Goal: Task Accomplishment & Management: Manage account settings

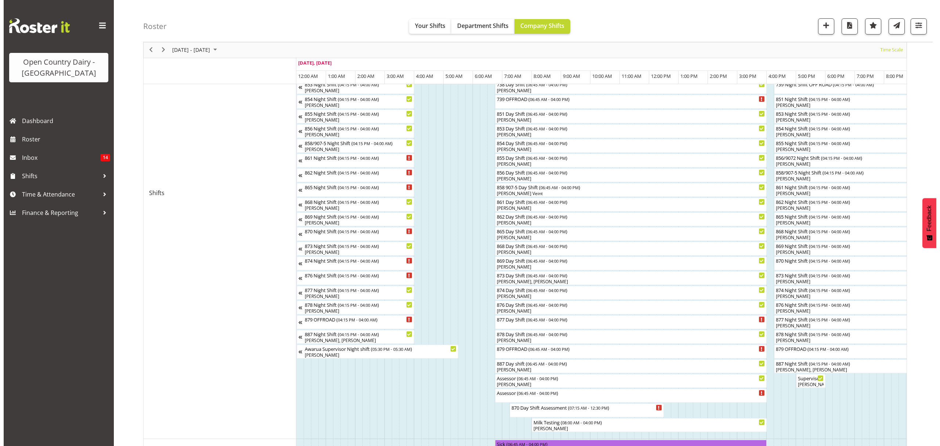
scroll to position [196, 0]
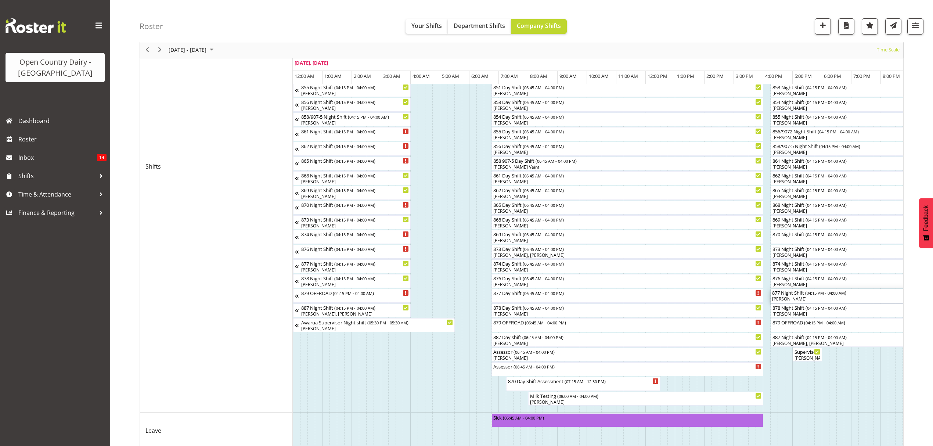
click at [786, 295] on div "877 Night Shift ( 04:15 PM - 04:00 AM )" at bounding box center [943, 292] width 342 height 7
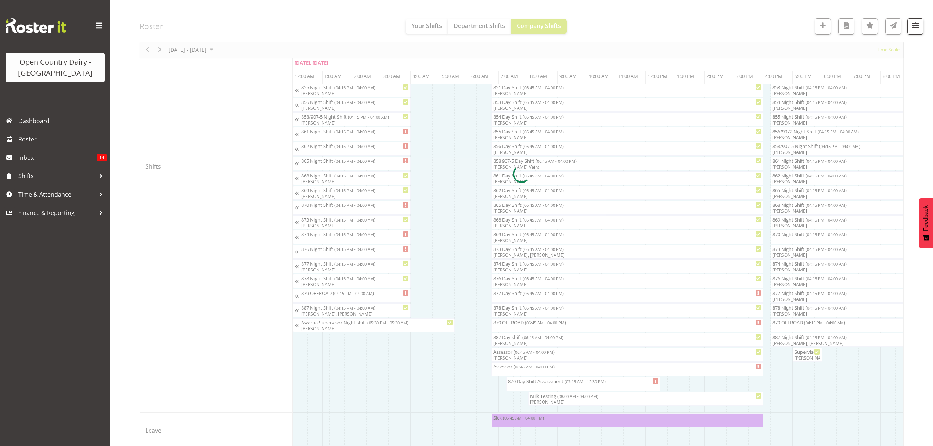
click at [786, 295] on div at bounding box center [522, 174] width 764 height 594
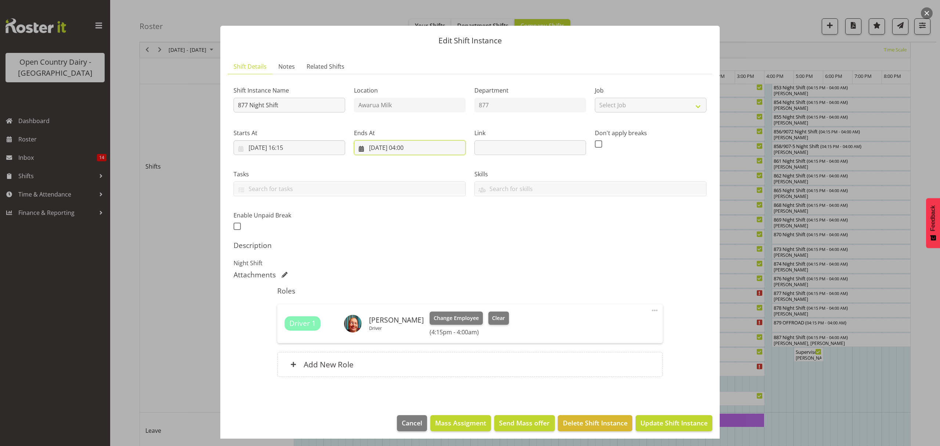
click at [383, 147] on input "[DATE] 04:00" at bounding box center [410, 147] width 112 height 15
click at [389, 264] on span "25" at bounding box center [389, 261] width 6 height 7
type input "[DATE] 04:00"
click at [407, 305] on select "00 01 02 03 04 05 06 07 08 09 10 11 12 13 14 15 16 17 18 19 20 21 22 23" at bounding box center [410, 303] width 17 height 15
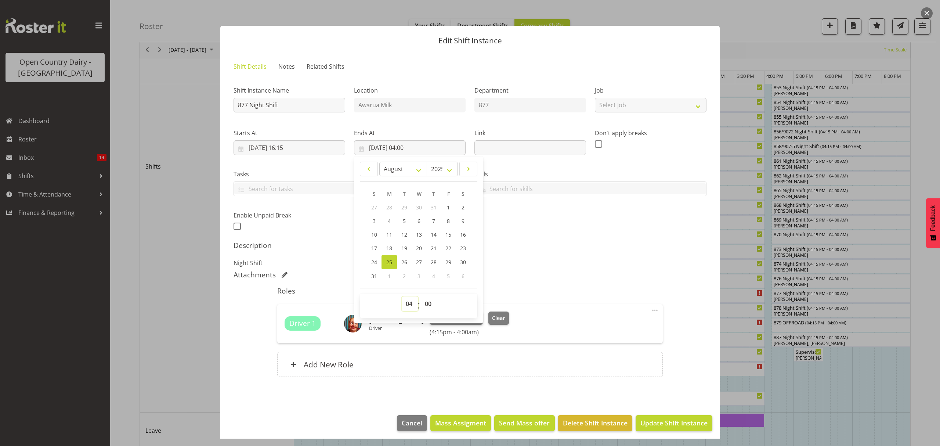
click at [409, 302] on select "00 01 02 03 04 05 06 07 08 09 10 11 12 13 14 15 16 17 18 19 20 21 22 23" at bounding box center [410, 303] width 17 height 15
drag, startPoint x: 410, startPoint y: 298, endPoint x: 410, endPoint y: 306, distance: 7.7
click at [410, 298] on select "00 01 02 03 04 05 06 07 08 09 10 11 12 13 14 15 16 17 18 19 20 21 22 23" at bounding box center [410, 303] width 17 height 15
select select "22"
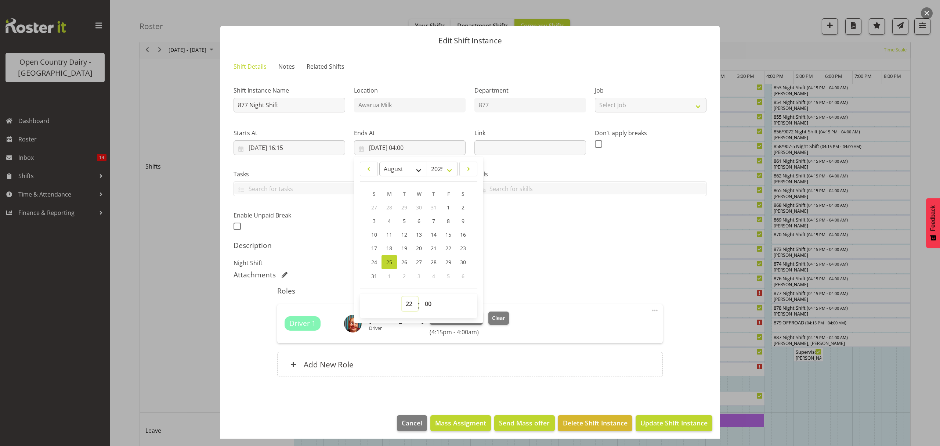
click at [402, 297] on select "00 01 02 03 04 05 06 07 08 09 10 11 12 13 14 15 16 17 18 19 20 21 22 23" at bounding box center [410, 303] width 17 height 15
type input "[DATE] 22:00"
click at [424, 306] on select "00 01 02 03 04 05 06 07 08 09 10 11 12 13 14 15 16 17 18 19 20 21 22 23 24 25 2…" at bounding box center [429, 303] width 17 height 15
select select "30"
click at [421, 297] on select "00 01 02 03 04 05 06 07 08 09 10 11 12 13 14 15 16 17 18 19 20 21 22 23 24 25 2…" at bounding box center [429, 303] width 17 height 15
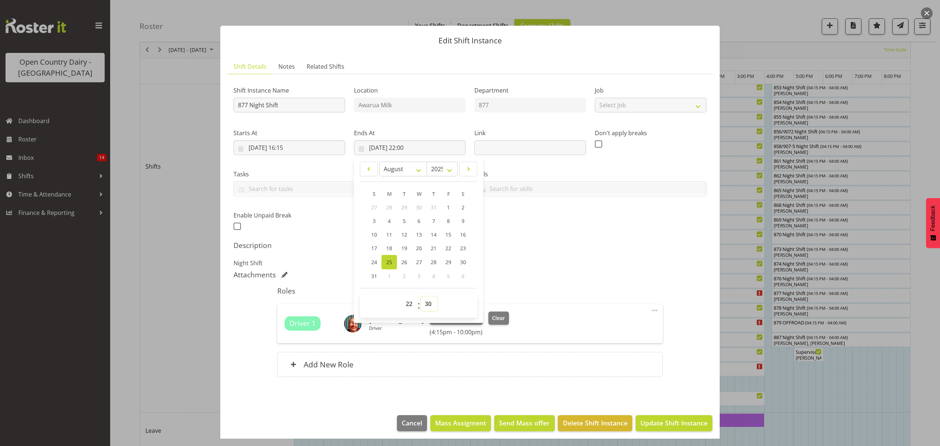
type input "[DATE] 22:30"
click at [543, 275] on div "Attachments" at bounding box center [470, 274] width 473 height 9
click at [666, 427] on span "Update Shift Instance" at bounding box center [673, 423] width 67 height 10
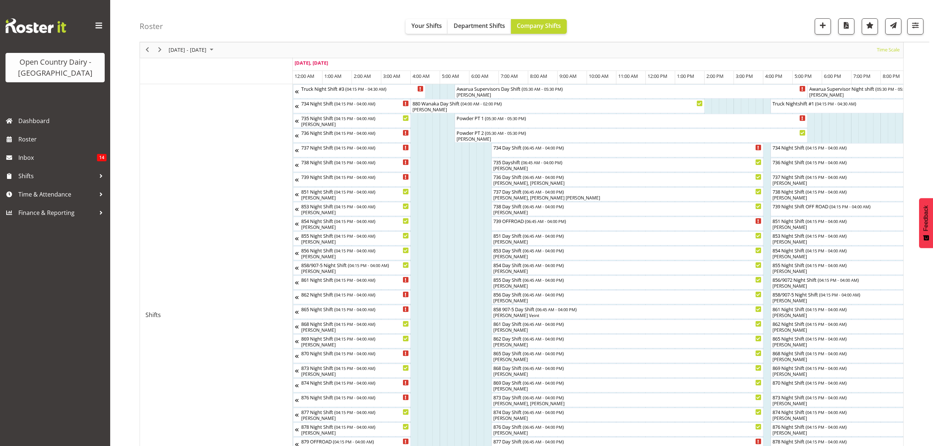
scroll to position [0, 0]
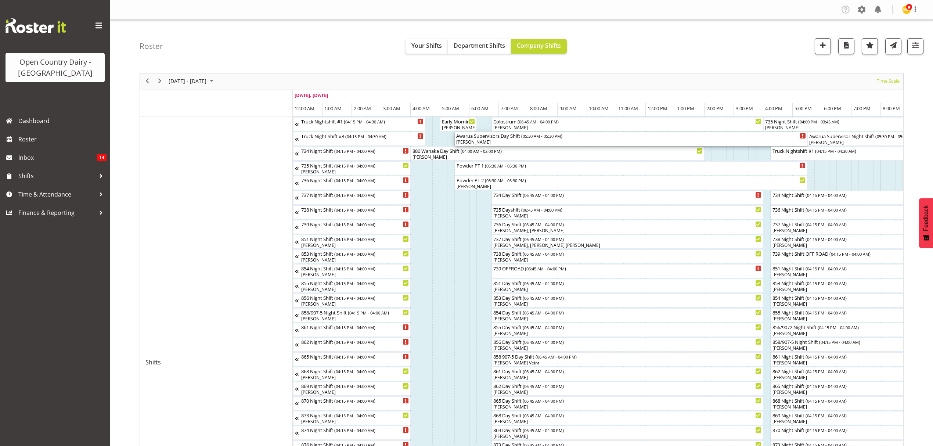
click at [488, 138] on div "Awarua Supervisors Day Shift ( 05:30 AM - 05:30 PM )" at bounding box center [631, 135] width 350 height 7
click at [0, 0] on div at bounding box center [0, 0] width 0 height 0
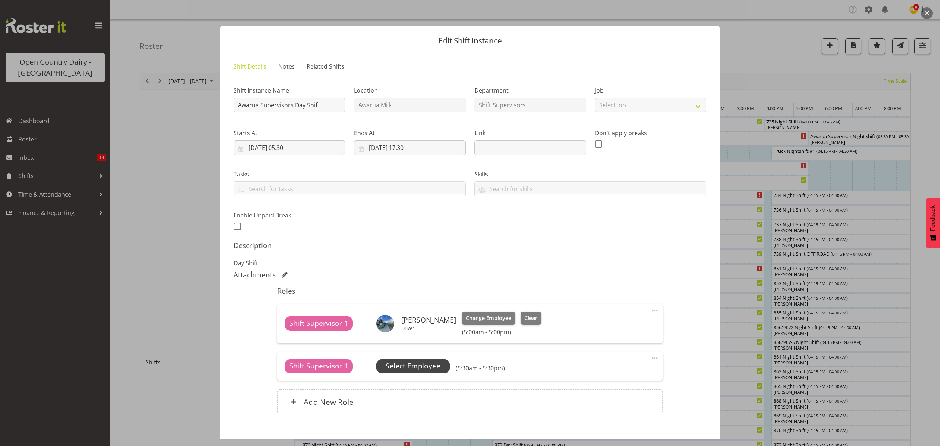
click at [405, 365] on span "Select Employee" at bounding box center [413, 366] width 55 height 11
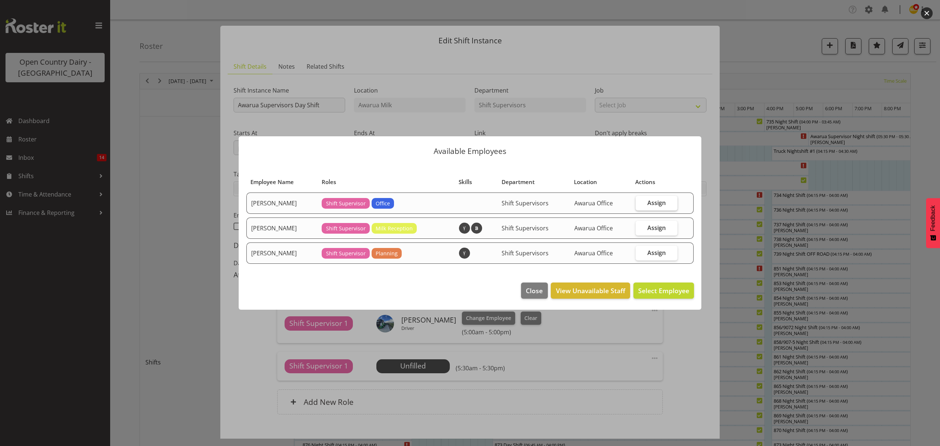
click at [663, 204] on span "Assign" at bounding box center [656, 202] width 18 height 7
click at [640, 204] on input "Assign" at bounding box center [638, 202] width 5 height 5
checkbox input "true"
click at [641, 290] on span "Assign [PERSON_NAME]" at bounding box center [652, 290] width 74 height 9
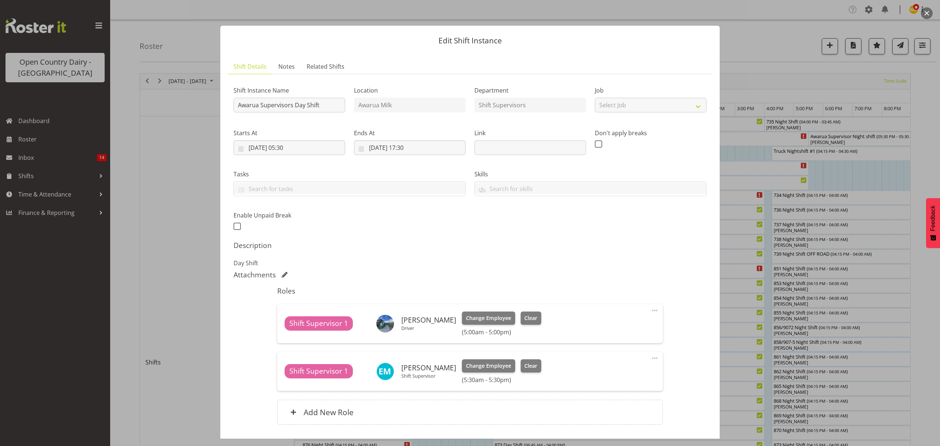
click at [641, 290] on span "Assign [PERSON_NAME]" at bounding box center [661, 293] width 78 height 9
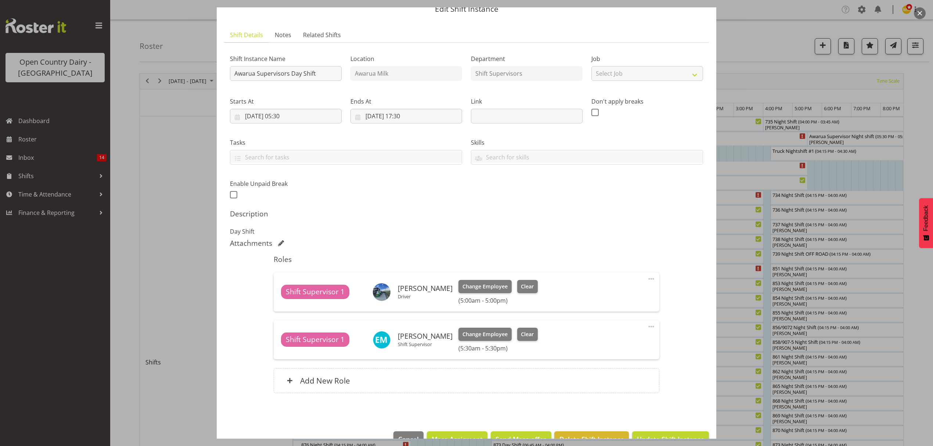
scroll to position [52, 0]
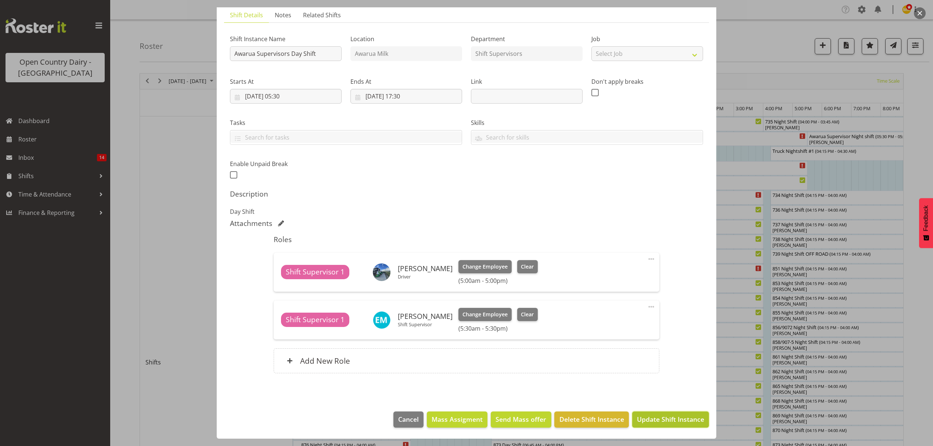
click at [658, 416] on span "Update Shift Instance" at bounding box center [670, 419] width 67 height 10
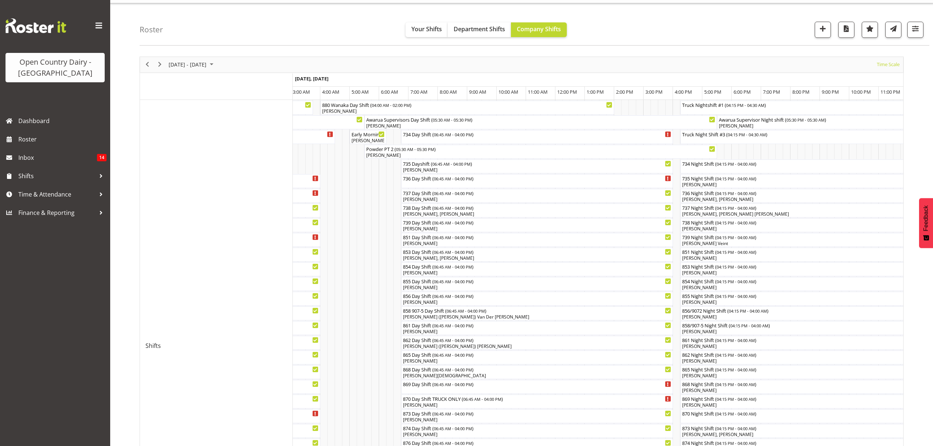
scroll to position [0, 0]
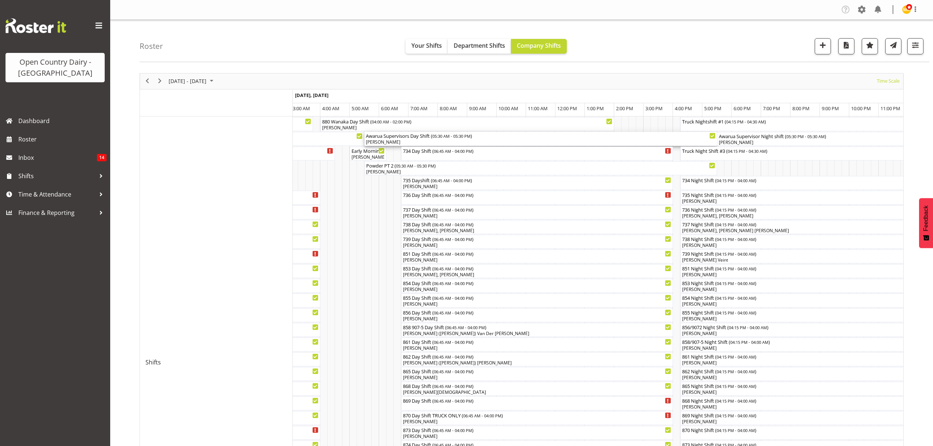
click at [384, 143] on div "[PERSON_NAME]" at bounding box center [541, 142] width 350 height 7
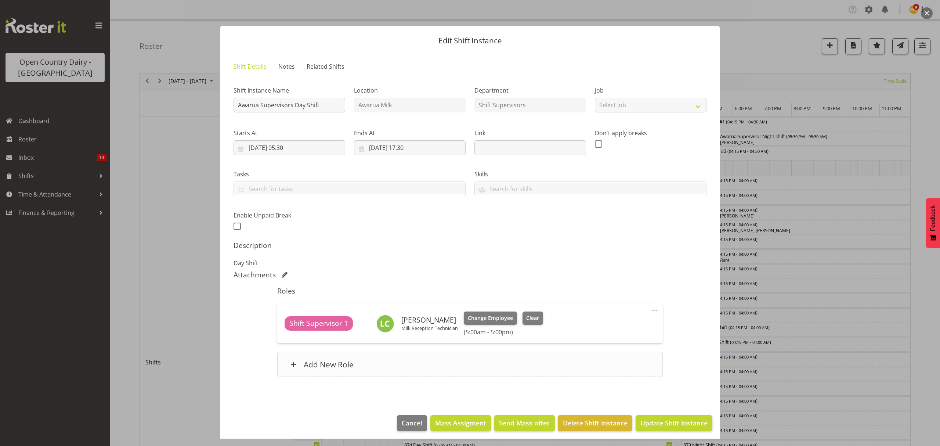
click at [333, 362] on h6 "Add New Role" at bounding box center [329, 364] width 50 height 10
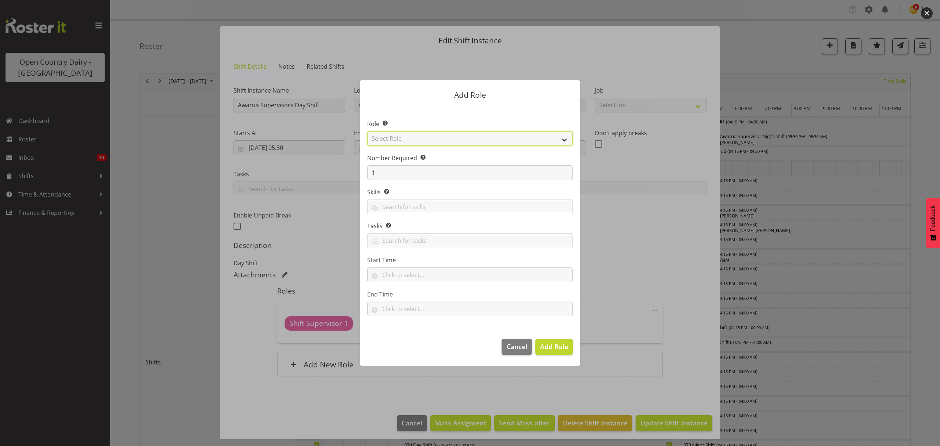
click at [391, 140] on select "Select Role Crew Leader Driver Driver Assessor Dayshift Driver Assessor Nightsh…" at bounding box center [470, 138] width 206 height 15
select select "1155"
click at [367, 131] on select "Select Role Crew Leader Driver Driver Assessor Dayshift Driver Assessor Nightsh…" at bounding box center [470, 138] width 206 height 15
click at [548, 348] on span "Add Role" at bounding box center [554, 346] width 28 height 9
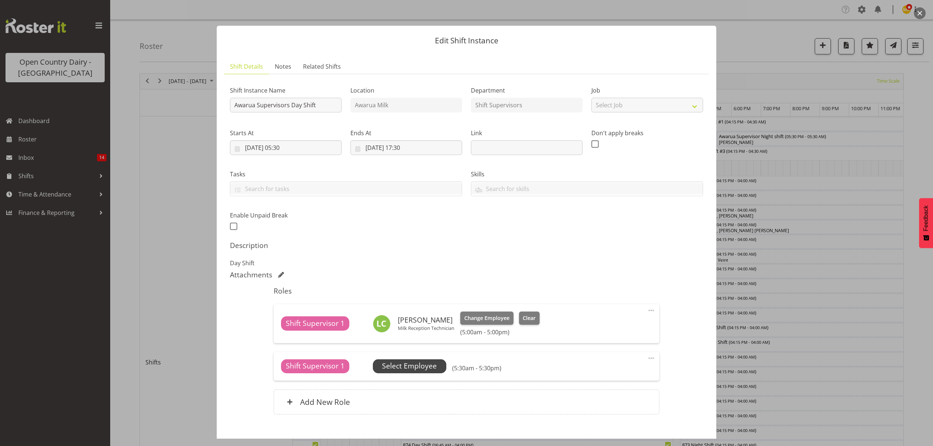
click at [393, 367] on span "Select Employee" at bounding box center [409, 366] width 55 height 11
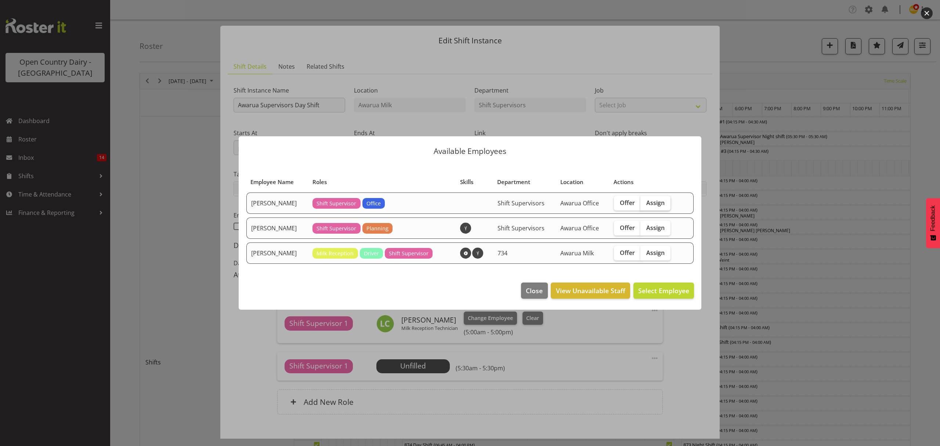
click at [659, 203] on span "Assign" at bounding box center [655, 202] width 18 height 7
click at [645, 203] on input "Assign" at bounding box center [642, 202] width 5 height 5
checkbox input "true"
click at [653, 291] on span "Assign [PERSON_NAME]" at bounding box center [652, 290] width 74 height 9
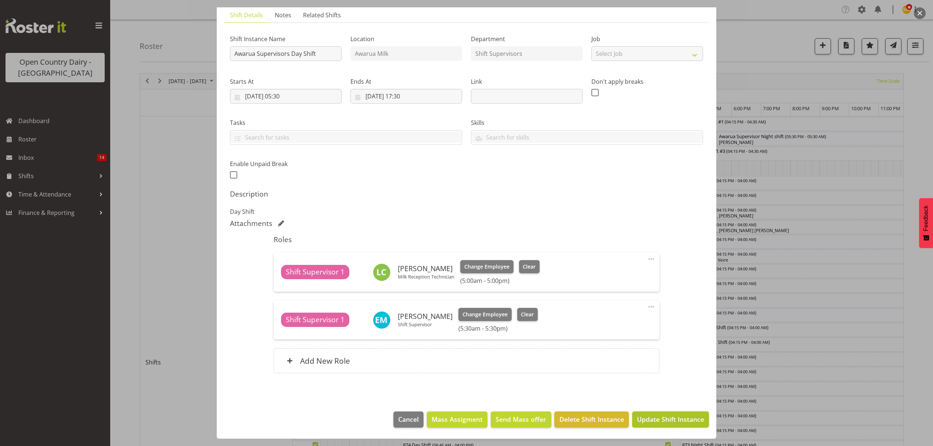
click at [664, 420] on span "Update Shift Instance" at bounding box center [670, 419] width 67 height 10
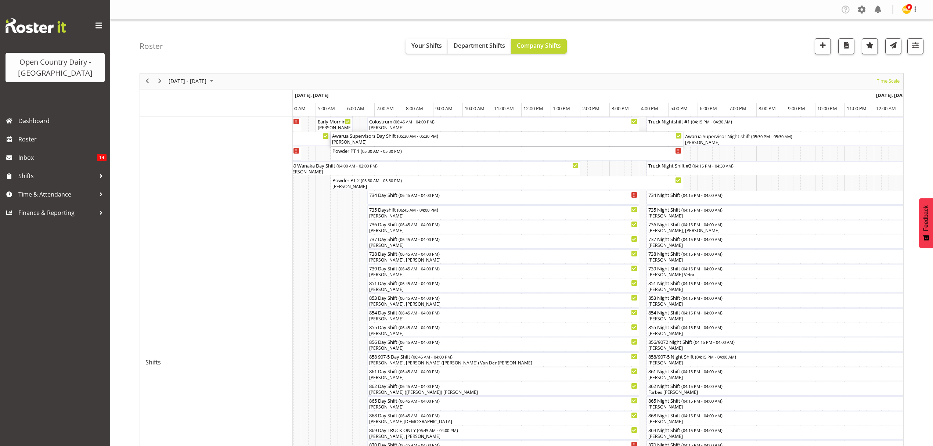
click at [369, 138] on div "Awarua Supervisors Day Shift ( 05:30 AM - 05:30 PM )" at bounding box center [507, 135] width 350 height 7
click at [0, 0] on div at bounding box center [0, 0] width 0 height 0
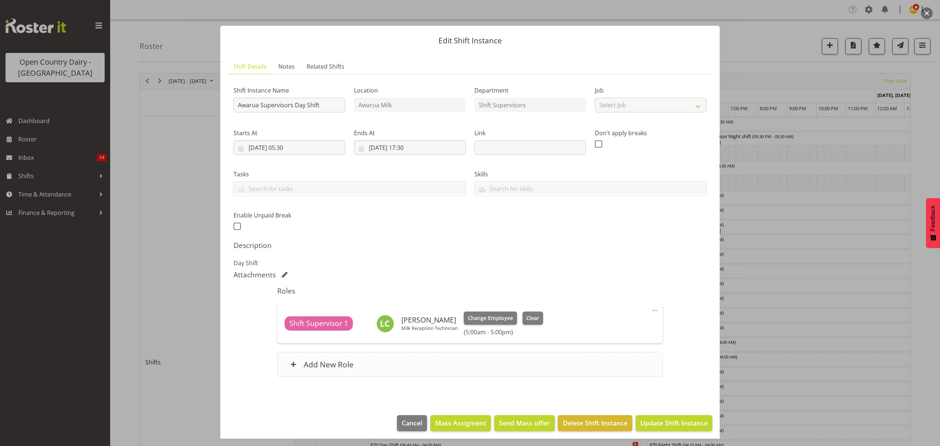
click at [316, 362] on h6 "Add New Role" at bounding box center [329, 364] width 50 height 10
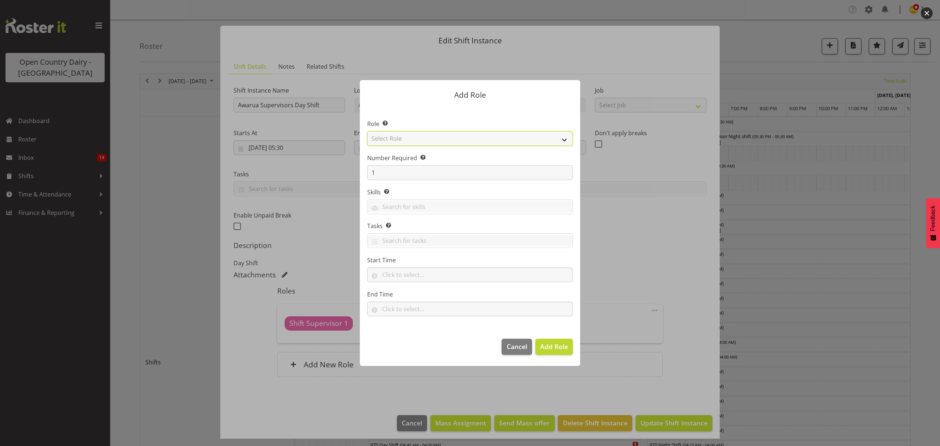
click at [408, 143] on select "Select Role Crew Leader Driver Driver Assessor Dayshift Driver Assessor Nightsh…" at bounding box center [470, 138] width 206 height 15
click at [388, 138] on select "Select Role Crew Leader Driver Driver Assessor Dayshift Driver Assessor Nightsh…" at bounding box center [470, 138] width 206 height 15
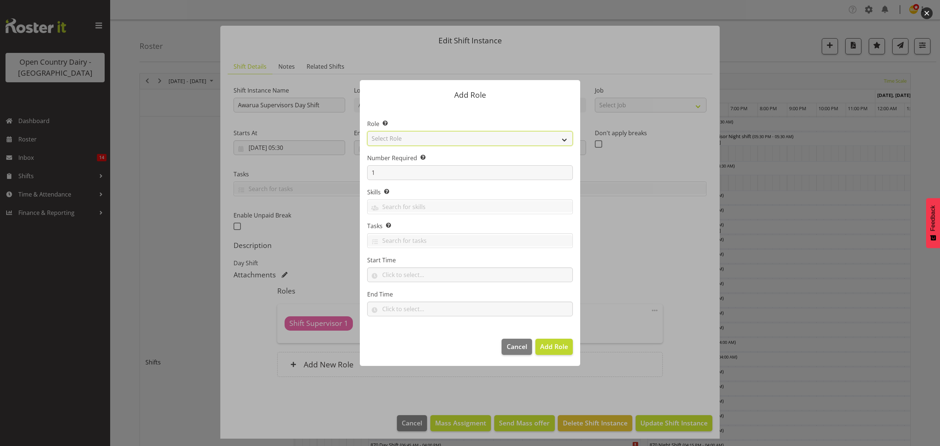
select select "1155"
click at [367, 131] on select "Select Role Crew Leader Driver Driver Assessor Dayshift Driver Assessor Nightsh…" at bounding box center [470, 138] width 206 height 15
click at [556, 347] on span "Add Role" at bounding box center [554, 346] width 28 height 9
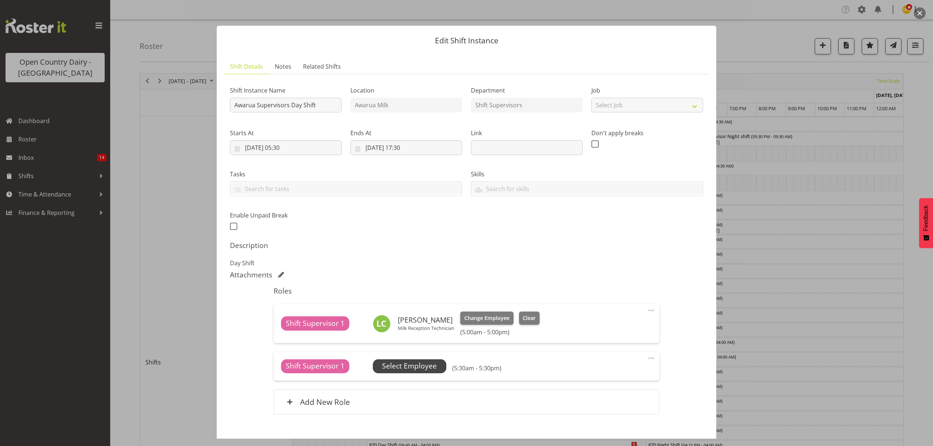
click at [416, 361] on span "Select Employee" at bounding box center [409, 366] width 73 height 14
click at [400, 369] on span "Select Employee" at bounding box center [409, 366] width 55 height 11
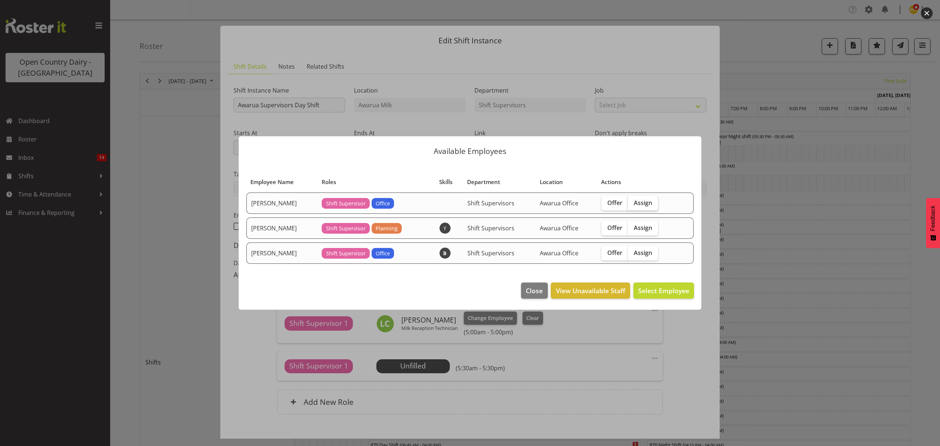
click at [646, 204] on span "Assign" at bounding box center [643, 202] width 18 height 7
click at [633, 204] on input "Assign" at bounding box center [630, 202] width 5 height 5
checkbox input "true"
click at [639, 291] on span "Assign [PERSON_NAME]" at bounding box center [652, 290] width 74 height 9
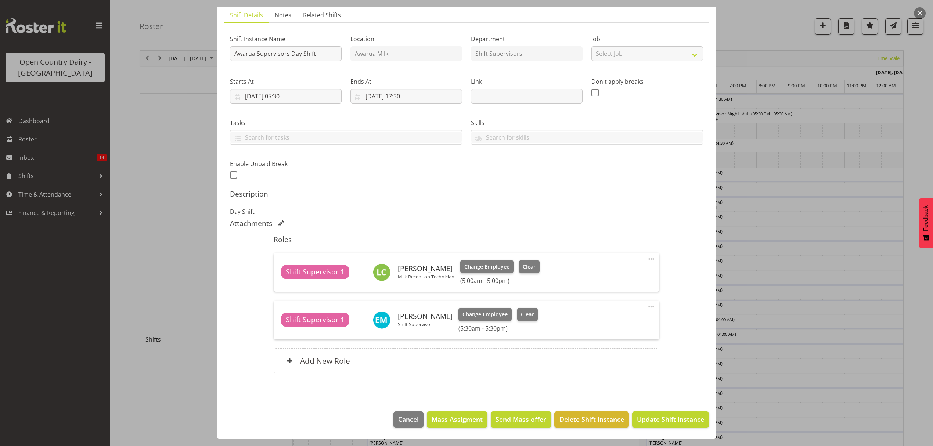
scroll to position [49, 0]
click at [636, 413] on button "Update Shift Instance" at bounding box center [670, 419] width 77 height 16
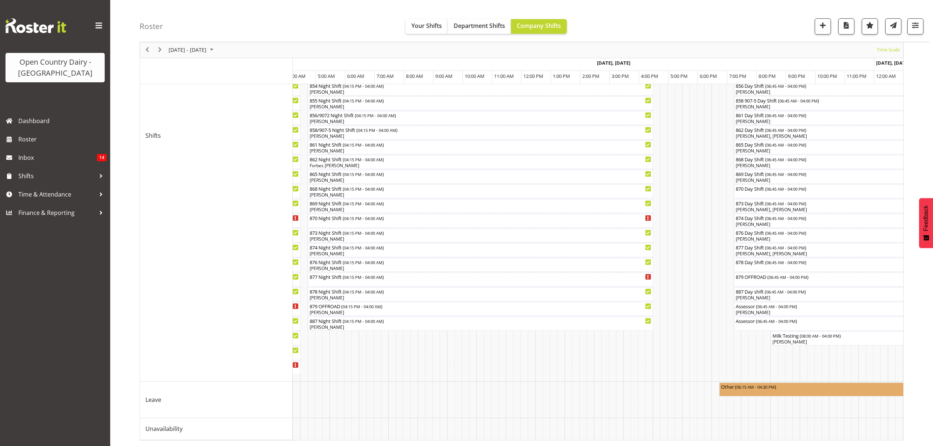
scroll to position [0, 1872]
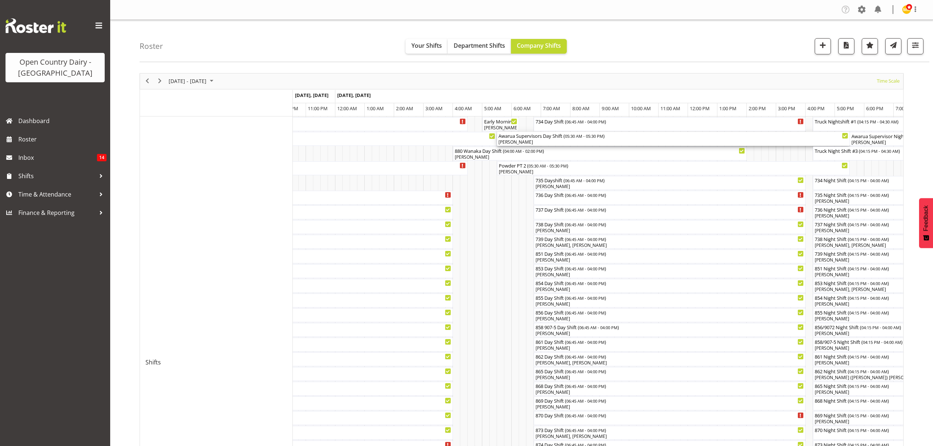
click at [514, 136] on div "Awarua Supervisors Day Shift ( 05:30 AM - 05:30 PM )" at bounding box center [673, 135] width 350 height 7
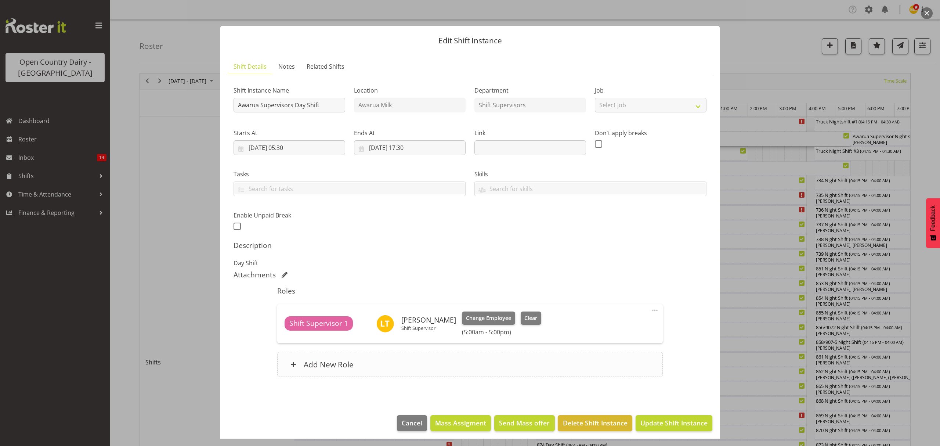
click at [321, 368] on h6 "Add New Role" at bounding box center [329, 364] width 50 height 10
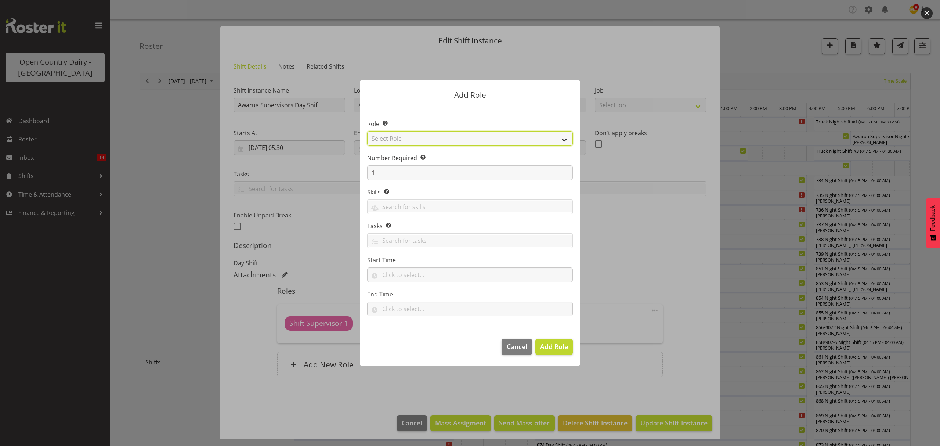
click at [435, 138] on select "Select Role Crew Leader Driver Driver Assessor Dayshift Driver Assessor Nightsh…" at bounding box center [470, 138] width 206 height 15
click at [567, 140] on select "Select Role Crew Leader Driver Driver Assessor Dayshift Driver Assessor Nightsh…" at bounding box center [470, 138] width 206 height 15
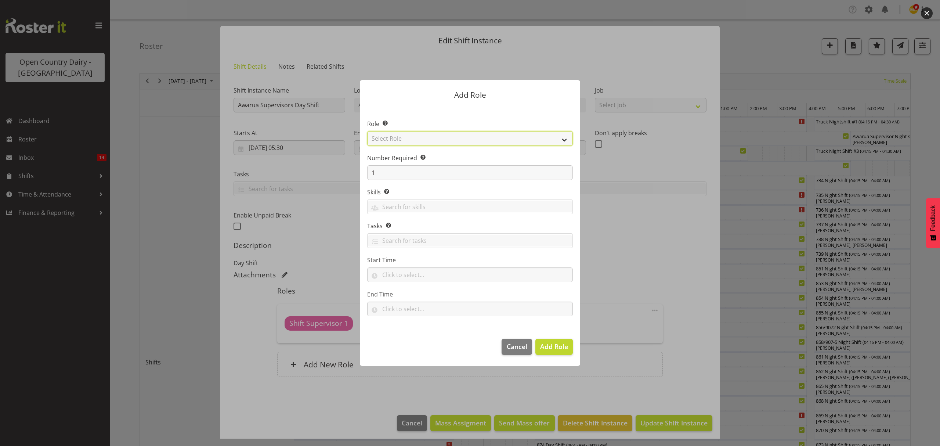
select select "1155"
click at [367, 131] on select "Select Role Crew Leader Driver Driver Assessor Dayshift Driver Assessor Nightsh…" at bounding box center [470, 138] width 206 height 15
click at [551, 348] on span "Add Role" at bounding box center [554, 346] width 28 height 9
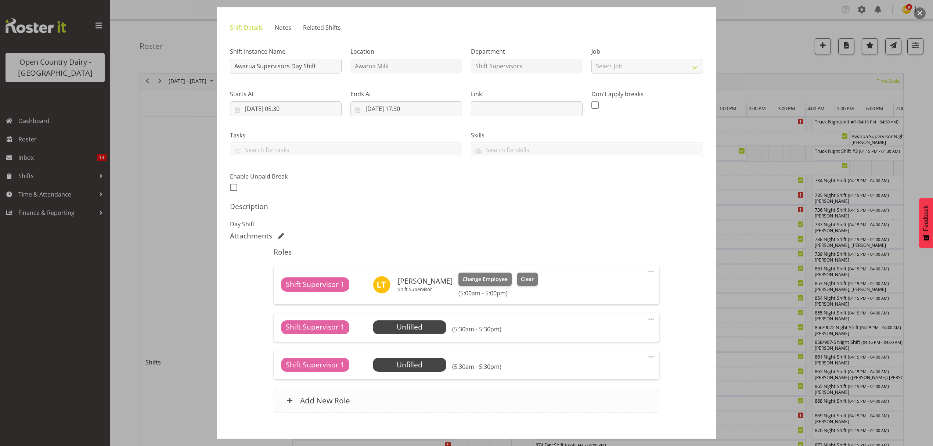
scroll to position [79, 0]
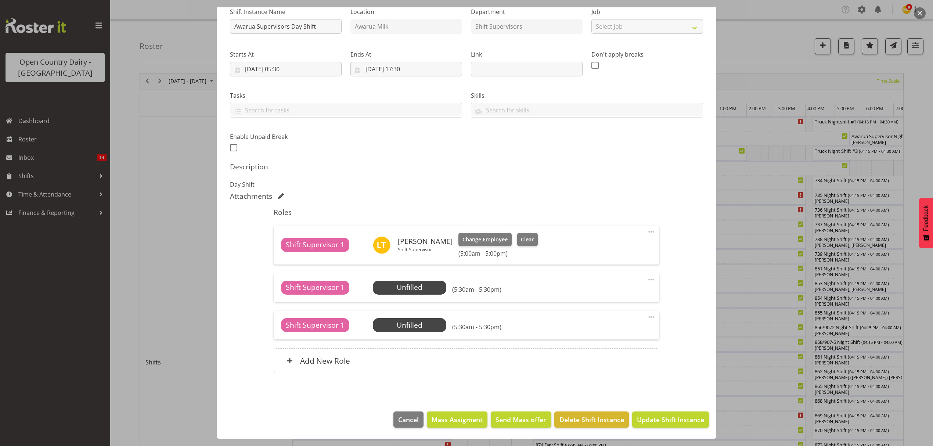
click at [647, 316] on span at bounding box center [651, 316] width 9 height 9
click at [602, 356] on link "Delete" at bounding box center [620, 359] width 70 height 13
click at [602, 356] on div "Add New Role" at bounding box center [466, 360] width 385 height 25
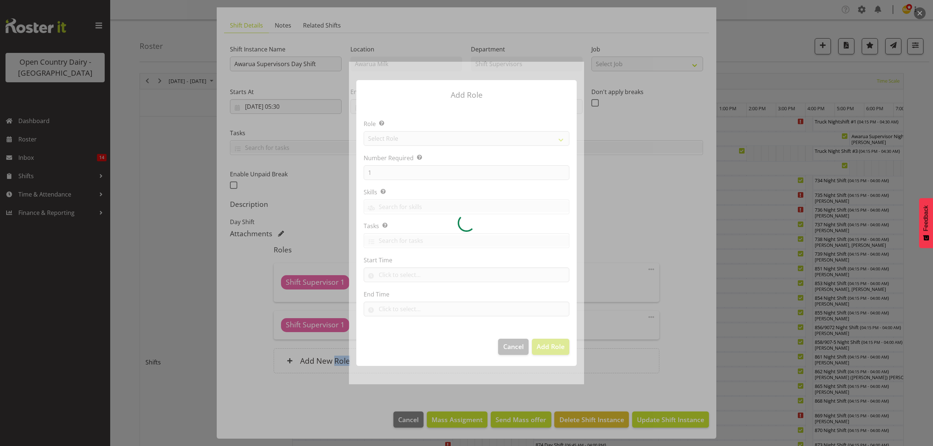
scroll to position [41, 0]
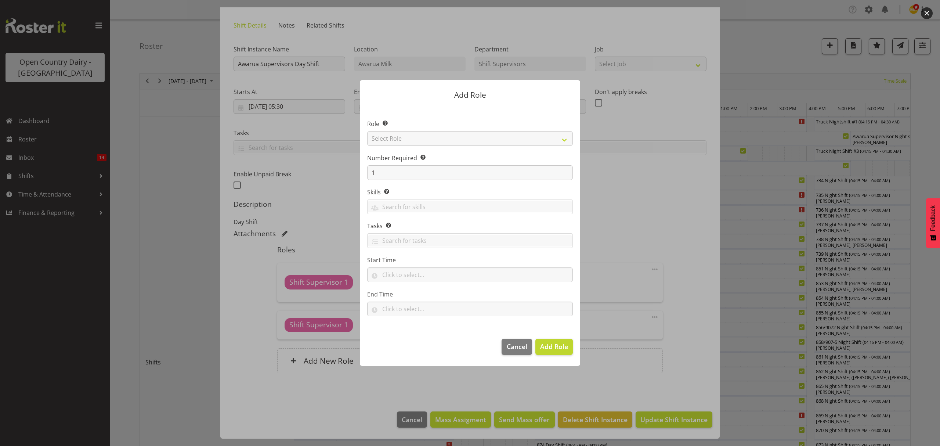
click at [680, 227] on div at bounding box center [470, 223] width 940 height 446
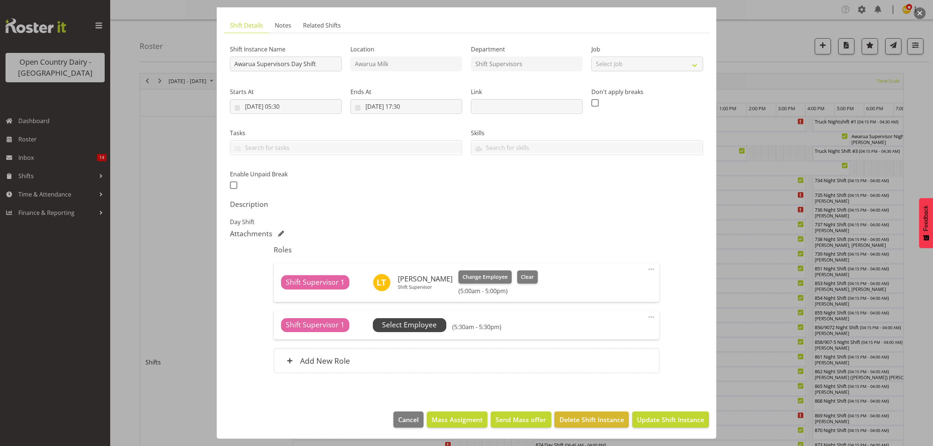
click at [421, 322] on span "Select Employee" at bounding box center [409, 324] width 55 height 11
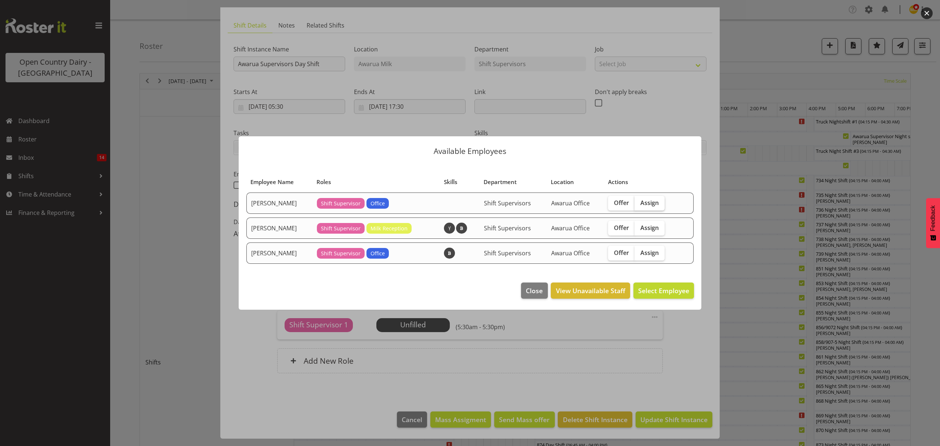
click at [654, 205] on span "Assign" at bounding box center [649, 202] width 18 height 7
click at [639, 205] on input "Assign" at bounding box center [636, 202] width 5 height 5
checkbox input "true"
click at [638, 291] on span "Assign [PERSON_NAME]" at bounding box center [652, 290] width 74 height 9
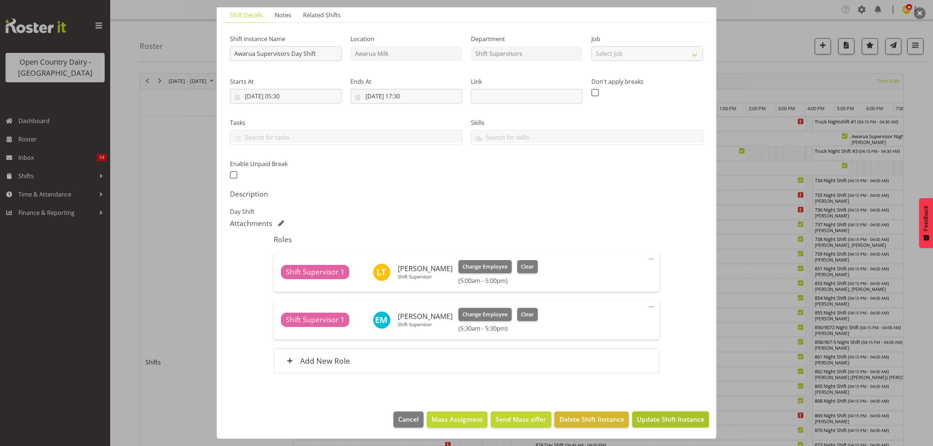
click at [663, 416] on span "Update Shift Instance" at bounding box center [670, 419] width 67 height 10
click at [663, 416] on footer "Cancel Mass Assigment Send Mass offer Delete Shift Instance Update Shift Instan…" at bounding box center [466, 421] width 499 height 35
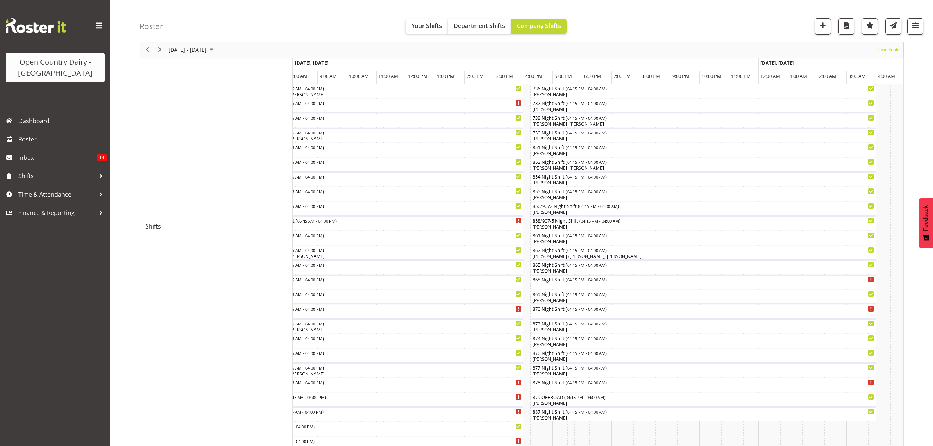
scroll to position [88, 0]
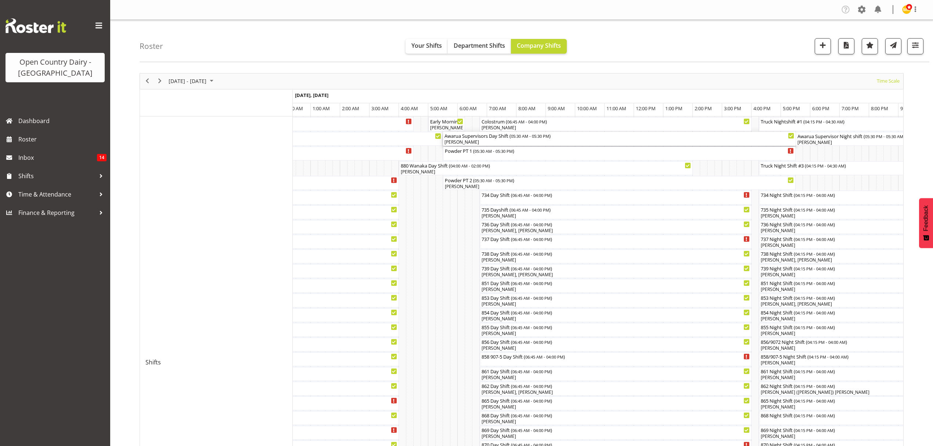
click at [473, 137] on div "Awarua Supervisors Day Shift ( 05:30 AM - 05:30 PM )" at bounding box center [619, 135] width 350 height 7
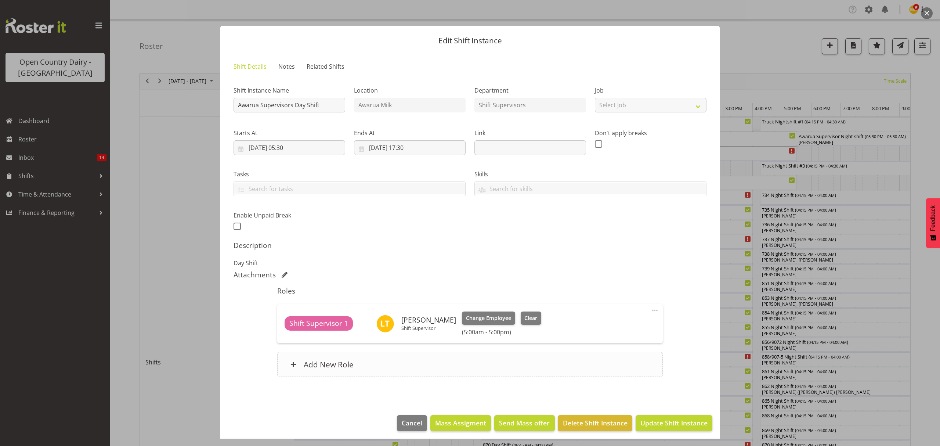
click at [333, 365] on h6 "Add New Role" at bounding box center [329, 364] width 50 height 10
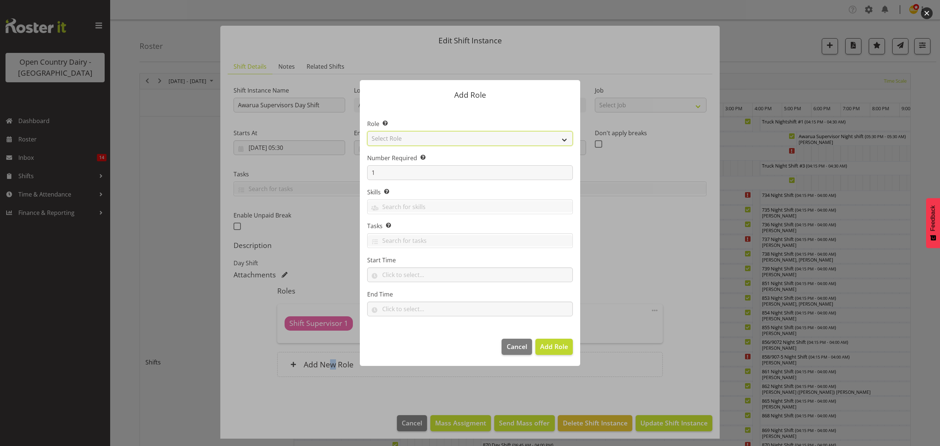
click at [419, 140] on select "Select Role Crew Leader Driver Driver Assessor Dayshift Driver Assessor Nightsh…" at bounding box center [470, 138] width 206 height 15
select select "1155"
click at [367, 131] on select "Select Role Crew Leader Driver Driver Assessor Dayshift Driver Assessor Nightsh…" at bounding box center [470, 138] width 206 height 15
click at [560, 348] on span "Add Role" at bounding box center [554, 346] width 28 height 9
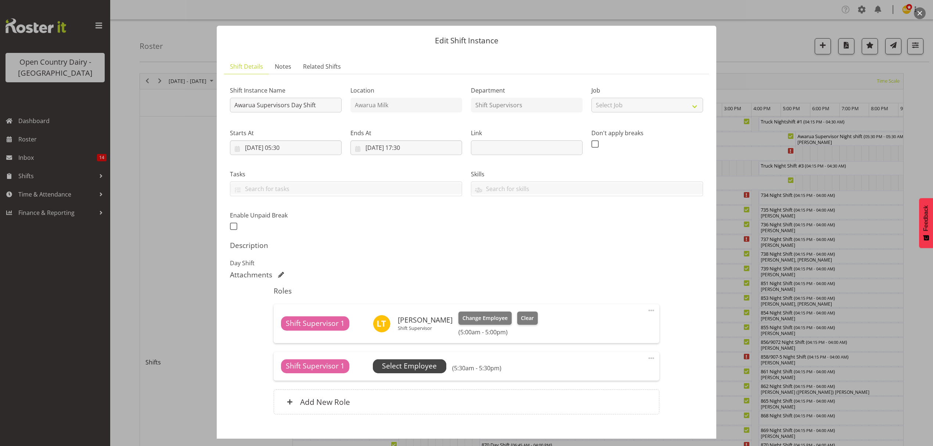
click at [405, 365] on span "Select Employee" at bounding box center [409, 366] width 55 height 11
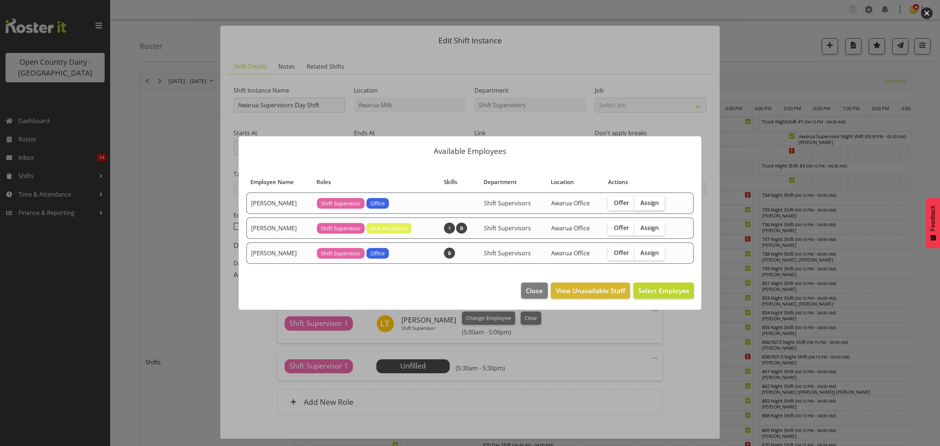
click at [642, 202] on span "Assign" at bounding box center [649, 202] width 18 height 7
click at [639, 202] on input "Assign" at bounding box center [636, 202] width 5 height 5
click at [642, 202] on span "Assign" at bounding box center [649, 202] width 18 height 7
click at [639, 202] on input "Assign" at bounding box center [636, 202] width 5 height 5
click at [648, 201] on span "Assign" at bounding box center [649, 202] width 18 height 7
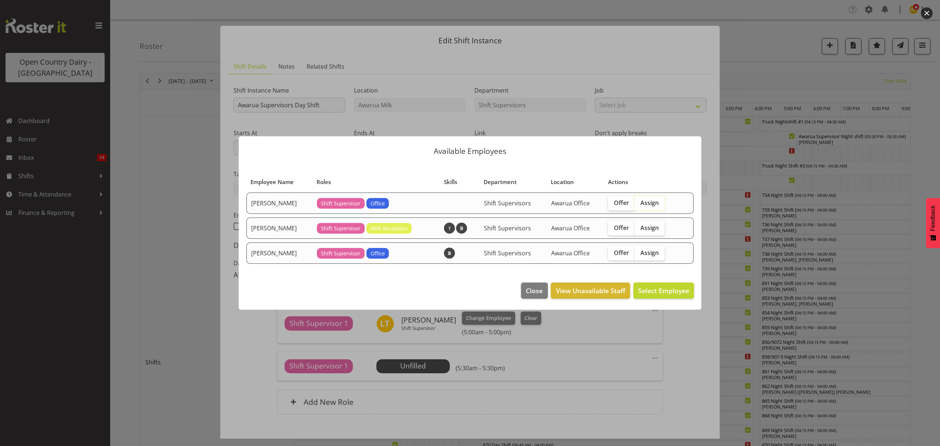
click at [639, 201] on input "Assign" at bounding box center [636, 202] width 5 height 5
checkbox input "true"
click at [647, 296] on button "Assign [PERSON_NAME]" at bounding box center [652, 290] width 84 height 16
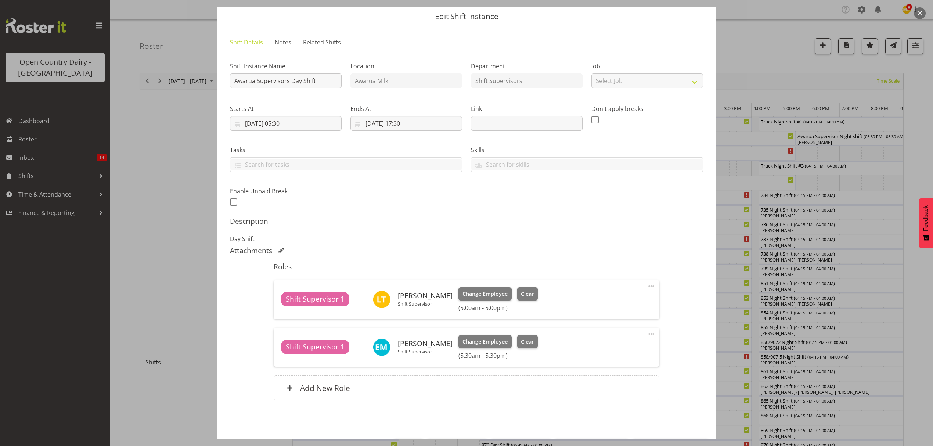
scroll to position [52, 0]
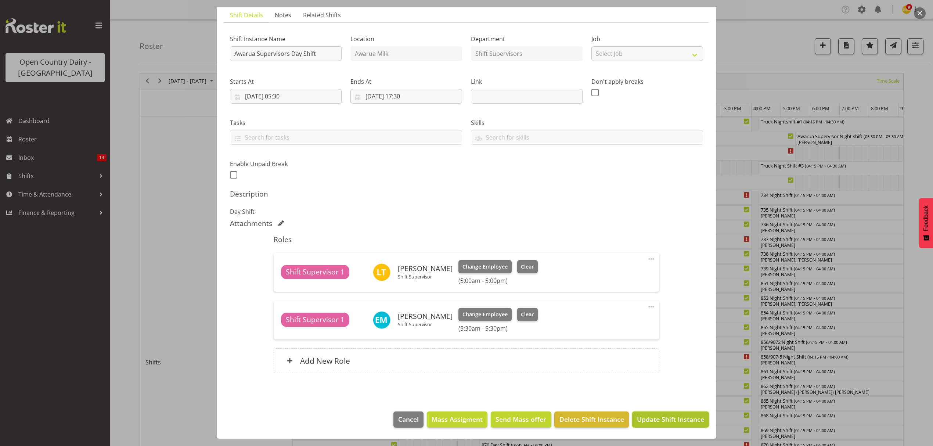
click at [640, 424] on span "Update Shift Instance" at bounding box center [670, 419] width 67 height 10
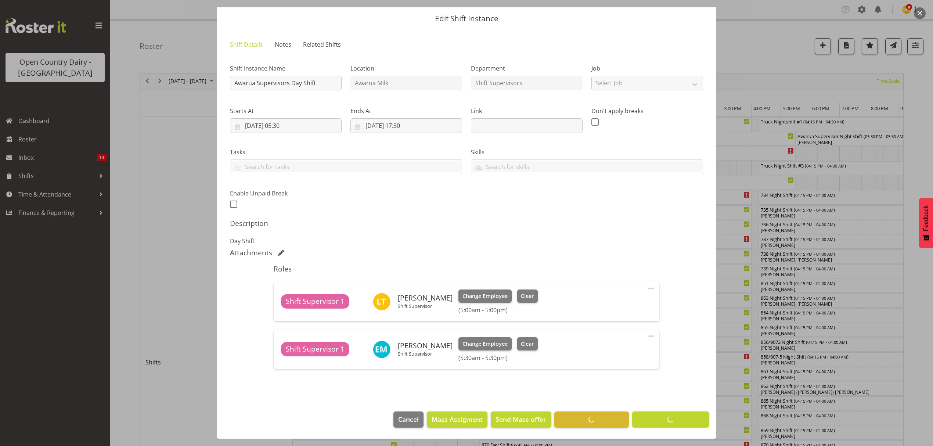
scroll to position [22, 0]
